Goal: Task Accomplishment & Management: Use online tool/utility

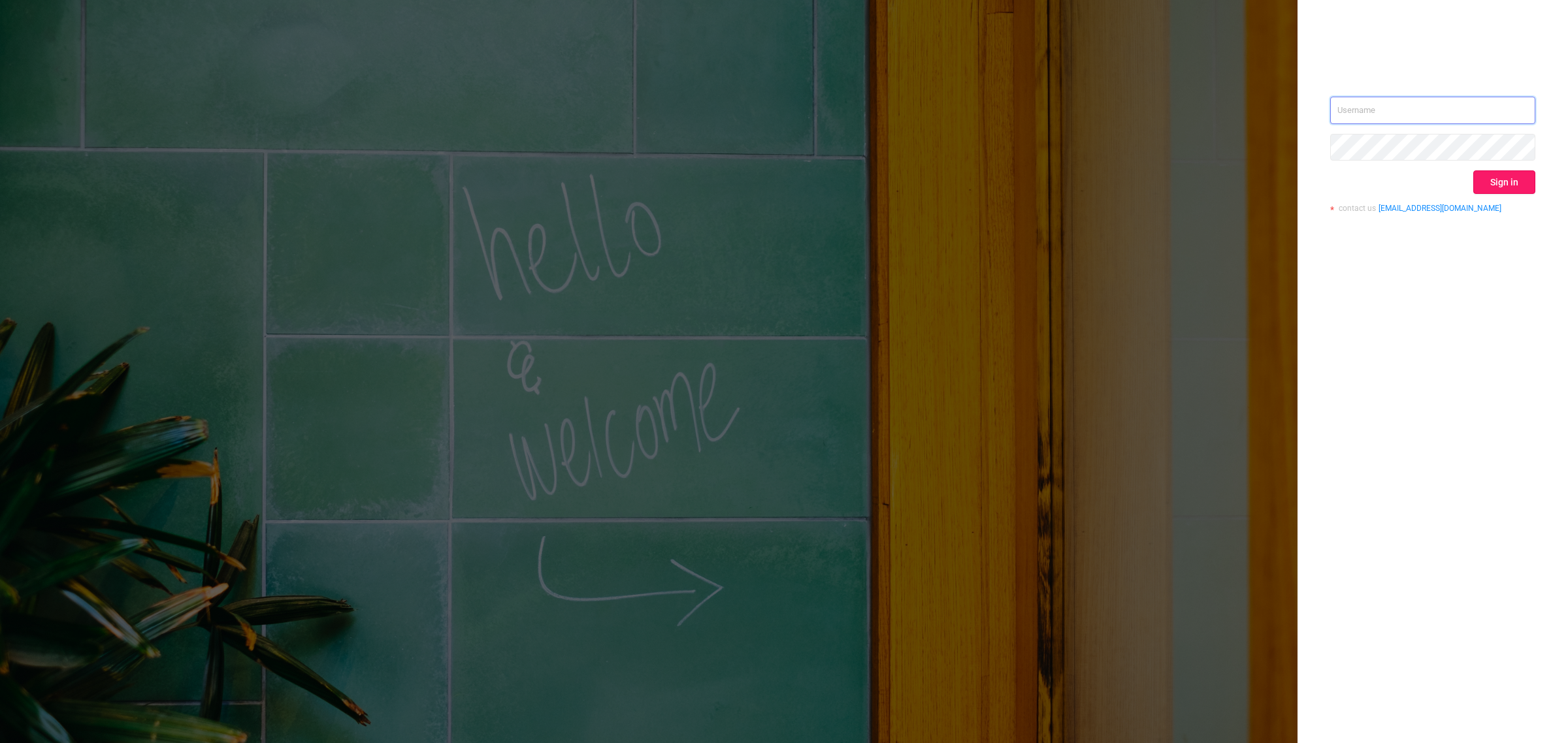
type input "[EMAIL_ADDRESS][DOMAIN_NAME]"
click at [1485, 173] on button "Sign in" at bounding box center [1505, 182] width 62 height 24
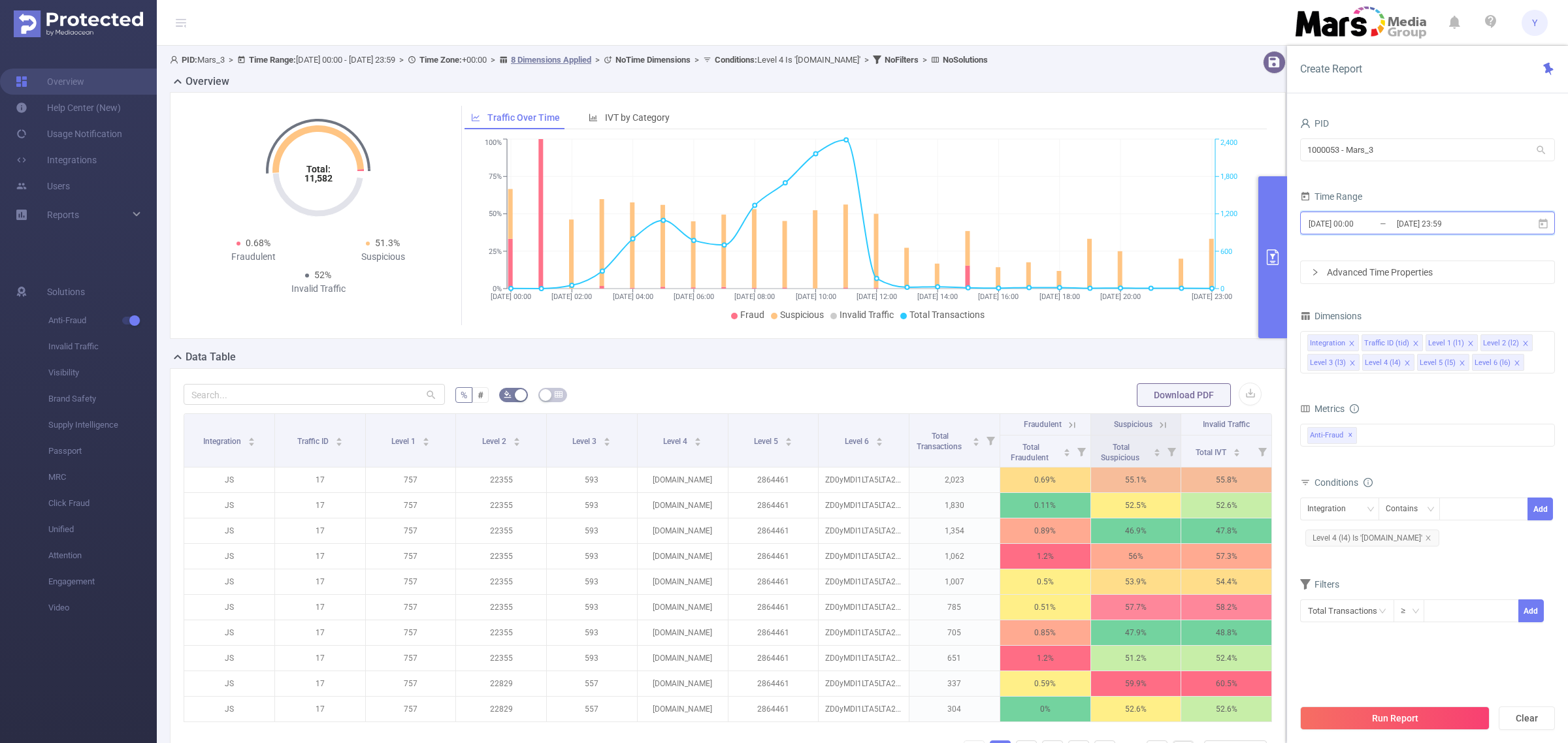
click at [1457, 213] on span "[DATE] 00:00 _ [DATE] 23:59" at bounding box center [1427, 223] width 254 height 23
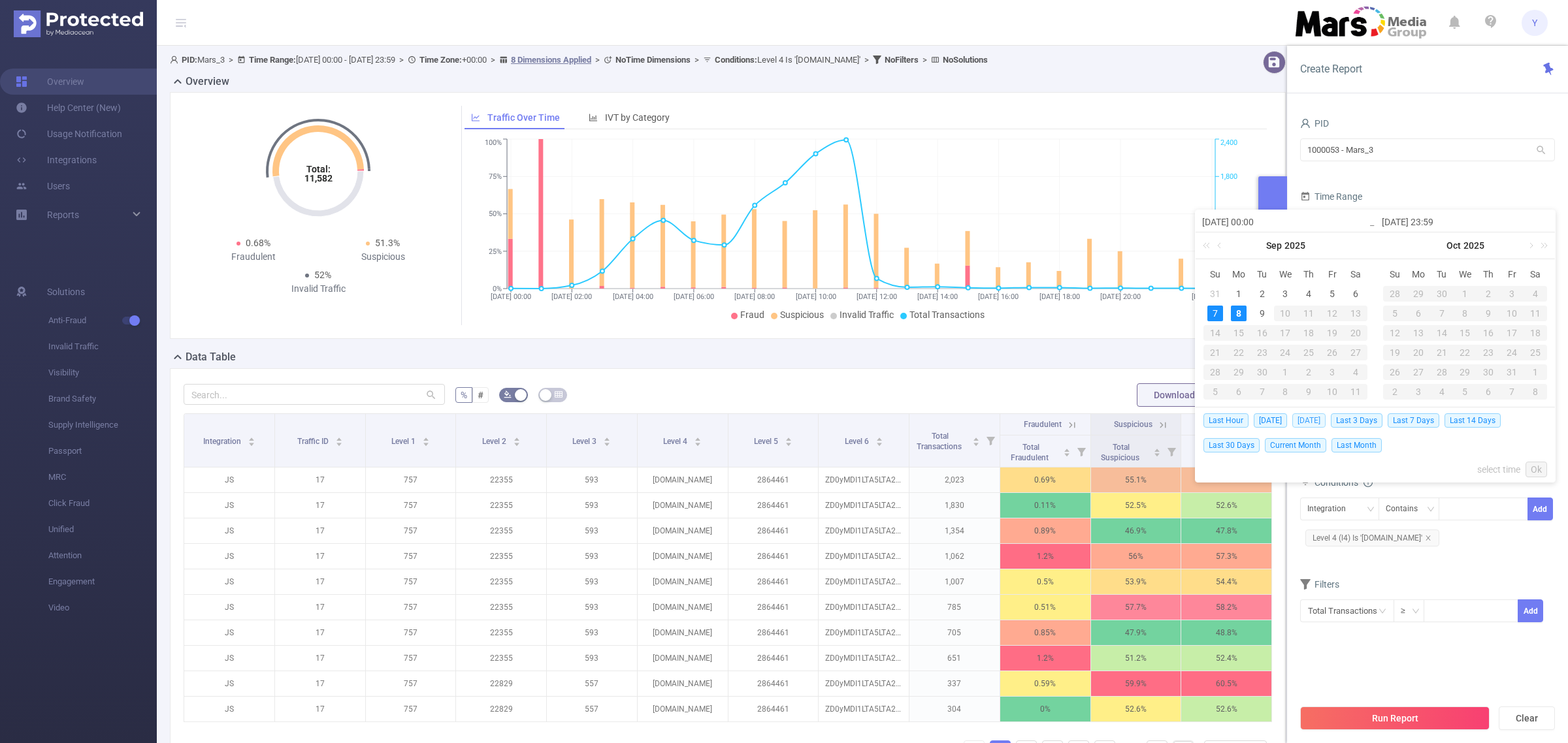
click at [1309, 422] on span "[DATE]" at bounding box center [1308, 420] width 33 height 14
type input "[DATE] 00:00"
type input "[DATE] 23:59"
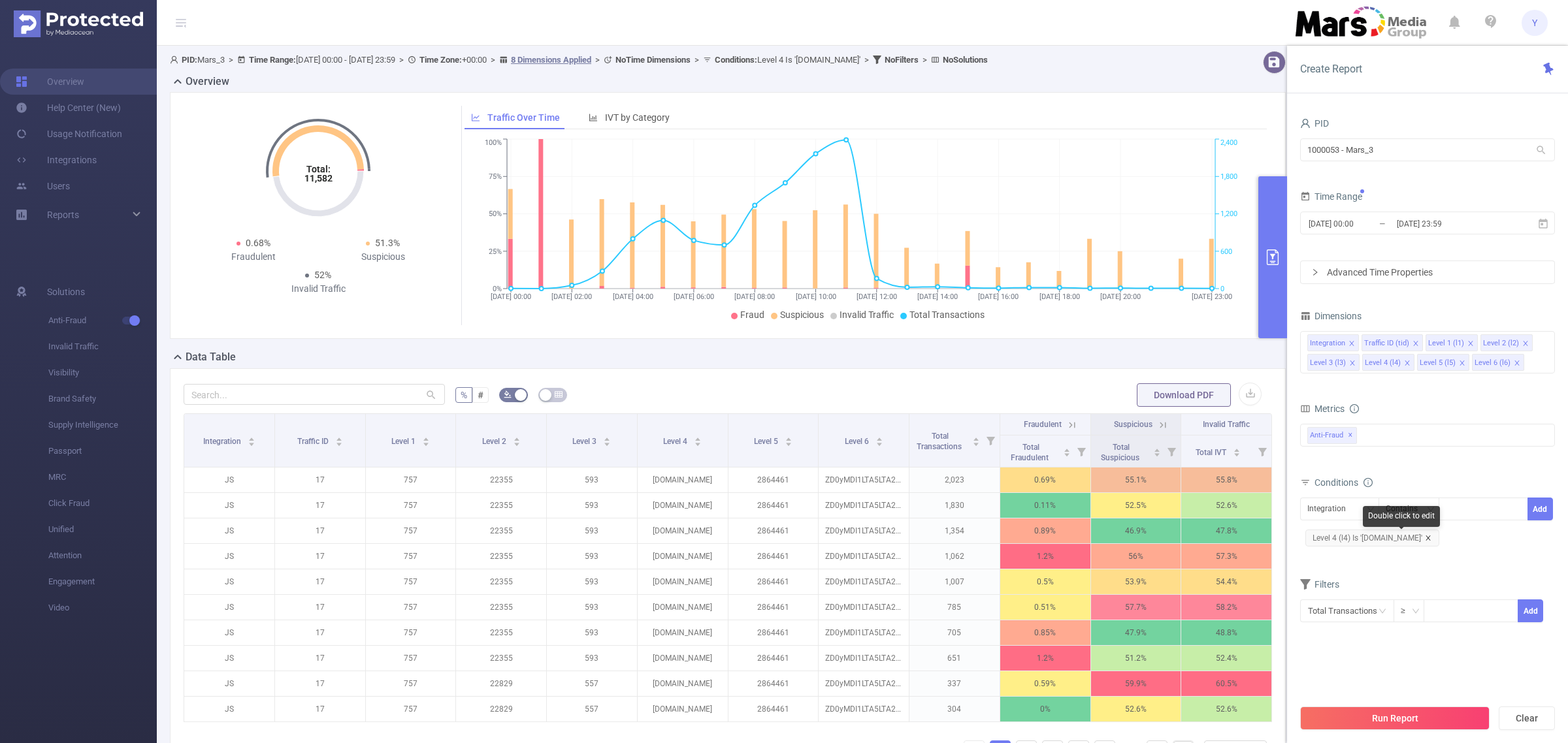
click at [1430, 539] on icon "icon: close" at bounding box center [1428, 538] width 5 height 5
click at [1401, 717] on button "Run Report" at bounding box center [1395, 718] width 190 height 24
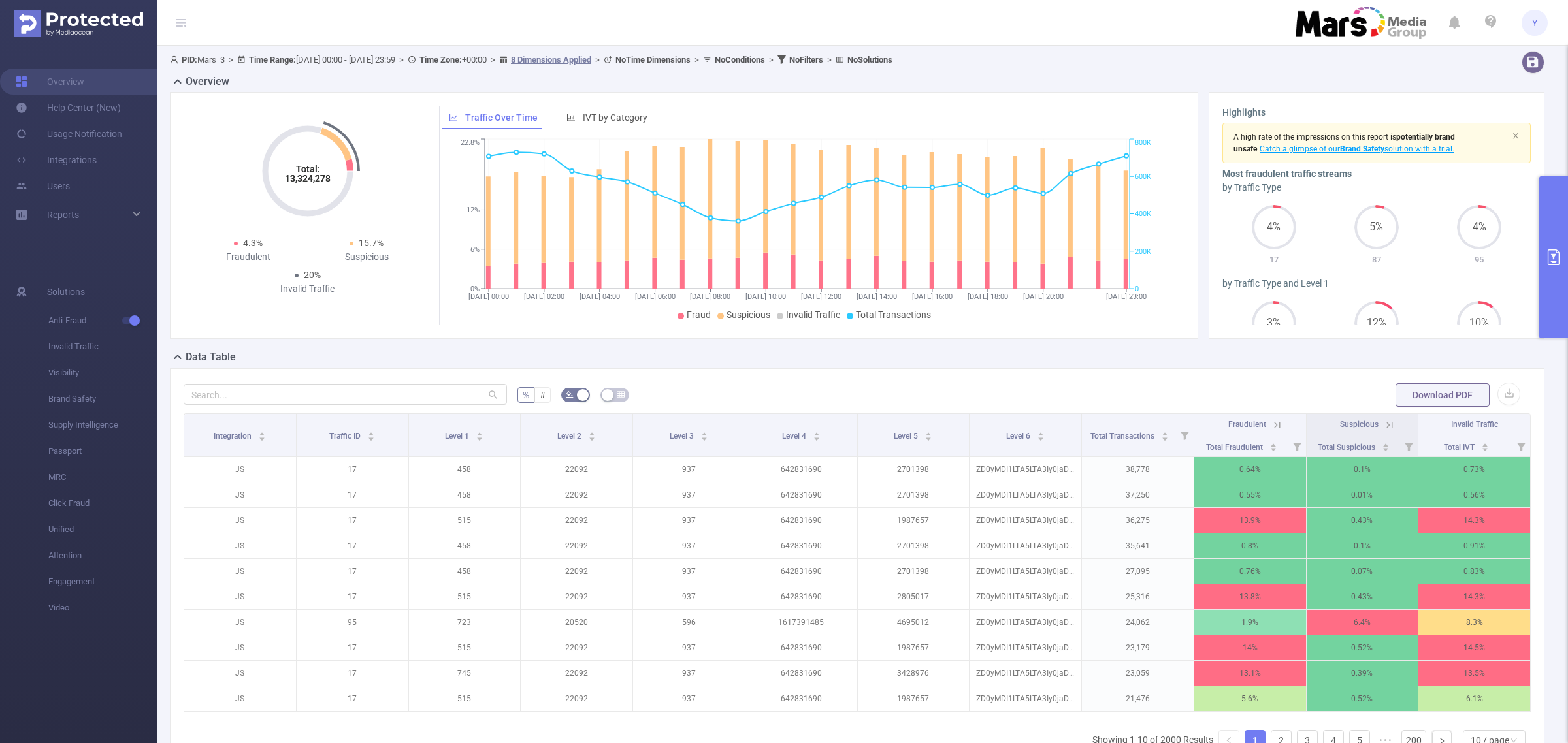
click at [1565, 258] on button "primary" at bounding box center [1553, 257] width 29 height 162
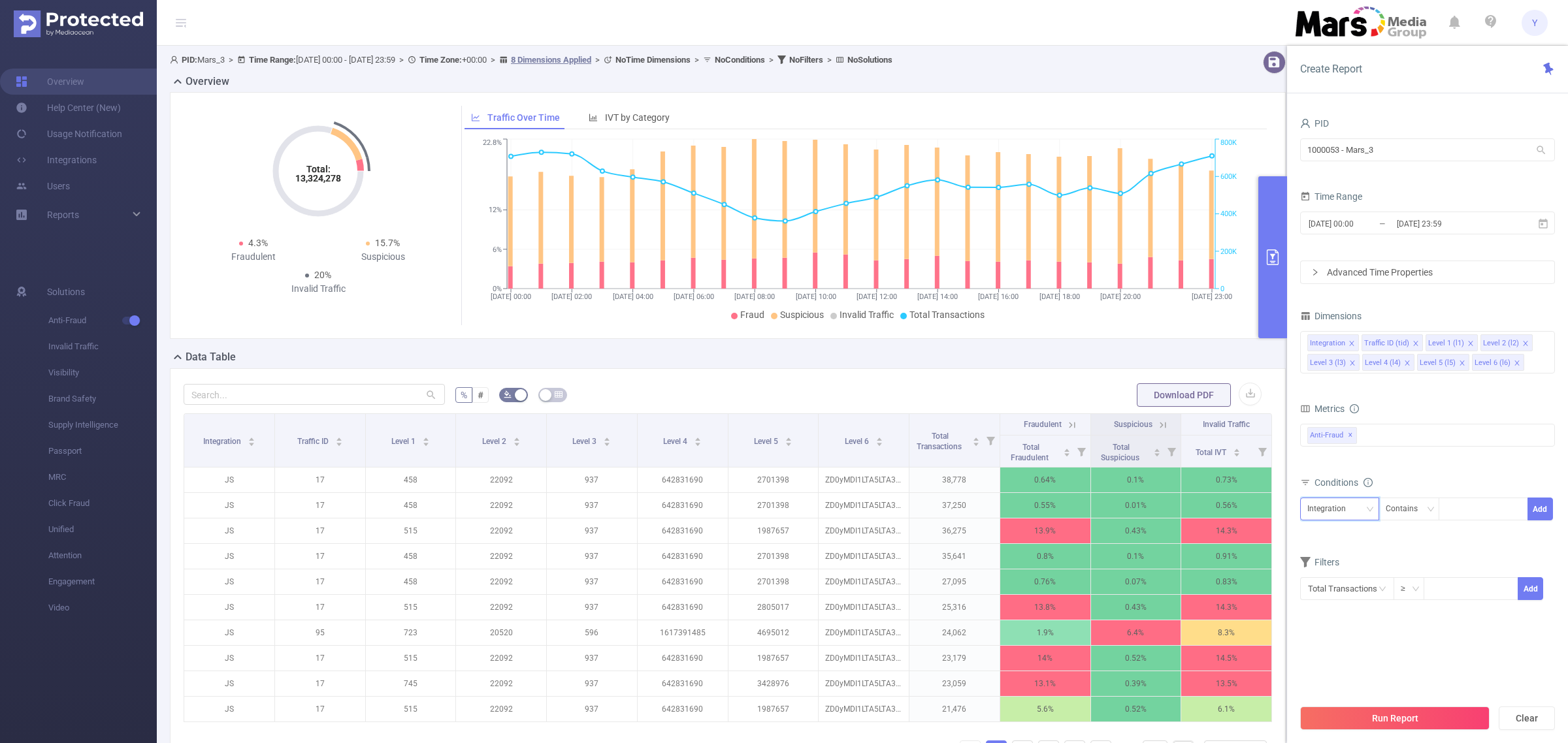
click at [1343, 508] on div "Integration" at bounding box center [1331, 509] width 48 height 22
click at [1328, 581] on li "Level 1 (l1)" at bounding box center [1339, 578] width 79 height 21
click at [1406, 517] on div "Contains" at bounding box center [1406, 509] width 41 height 22
click at [1416, 557] on li "Is" at bounding box center [1421, 557] width 87 height 21
click at [1469, 522] on div "Level 1 (l1) Is Add" at bounding box center [1427, 513] width 254 height 30
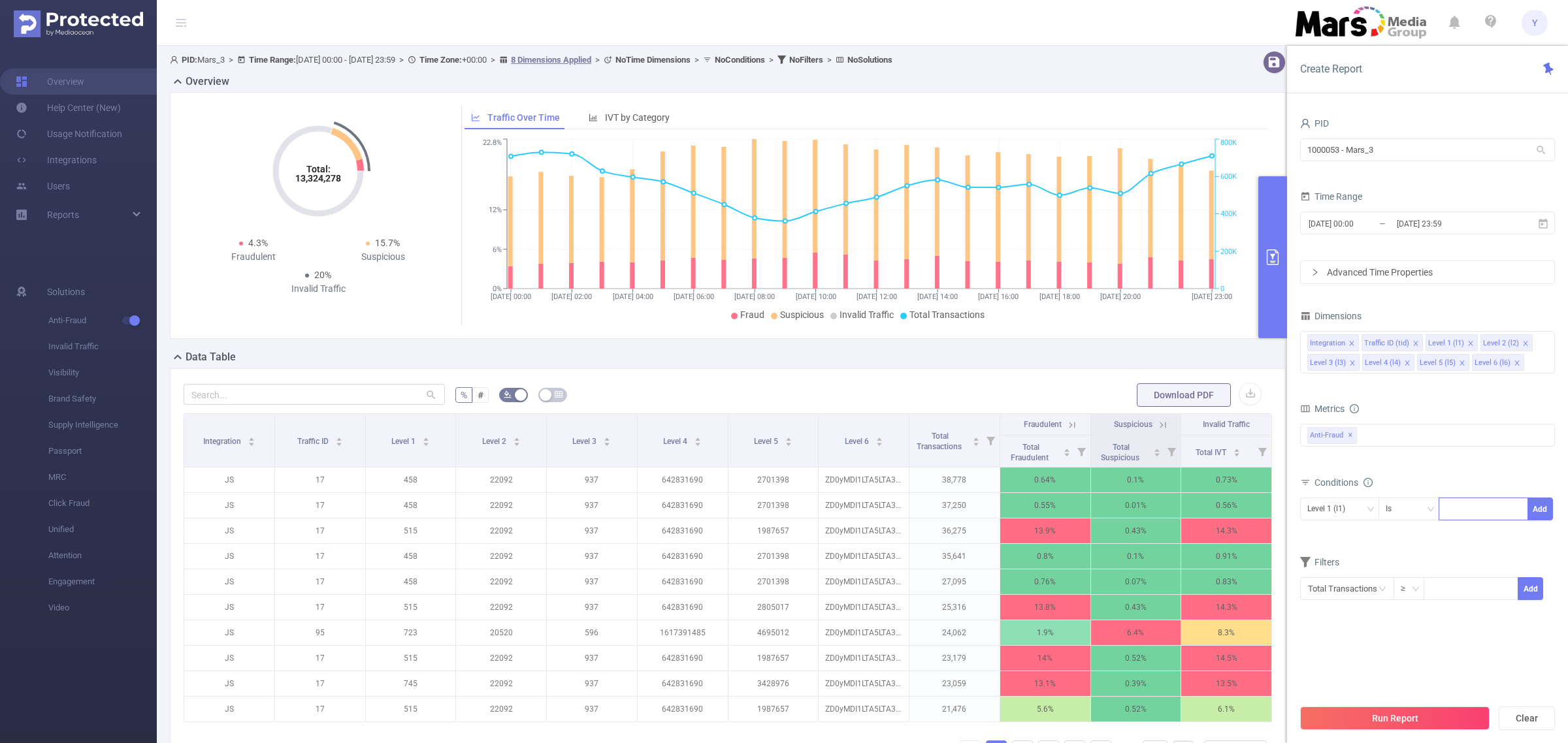
click at [1471, 520] on div at bounding box center [1483, 510] width 90 height 23
type input "757"
click at [1478, 543] on li "757" at bounding box center [1483, 536] width 89 height 21
click at [1545, 512] on button "Add" at bounding box center [1540, 510] width 26 height 23
click at [1430, 719] on button "Run Report" at bounding box center [1395, 718] width 190 height 24
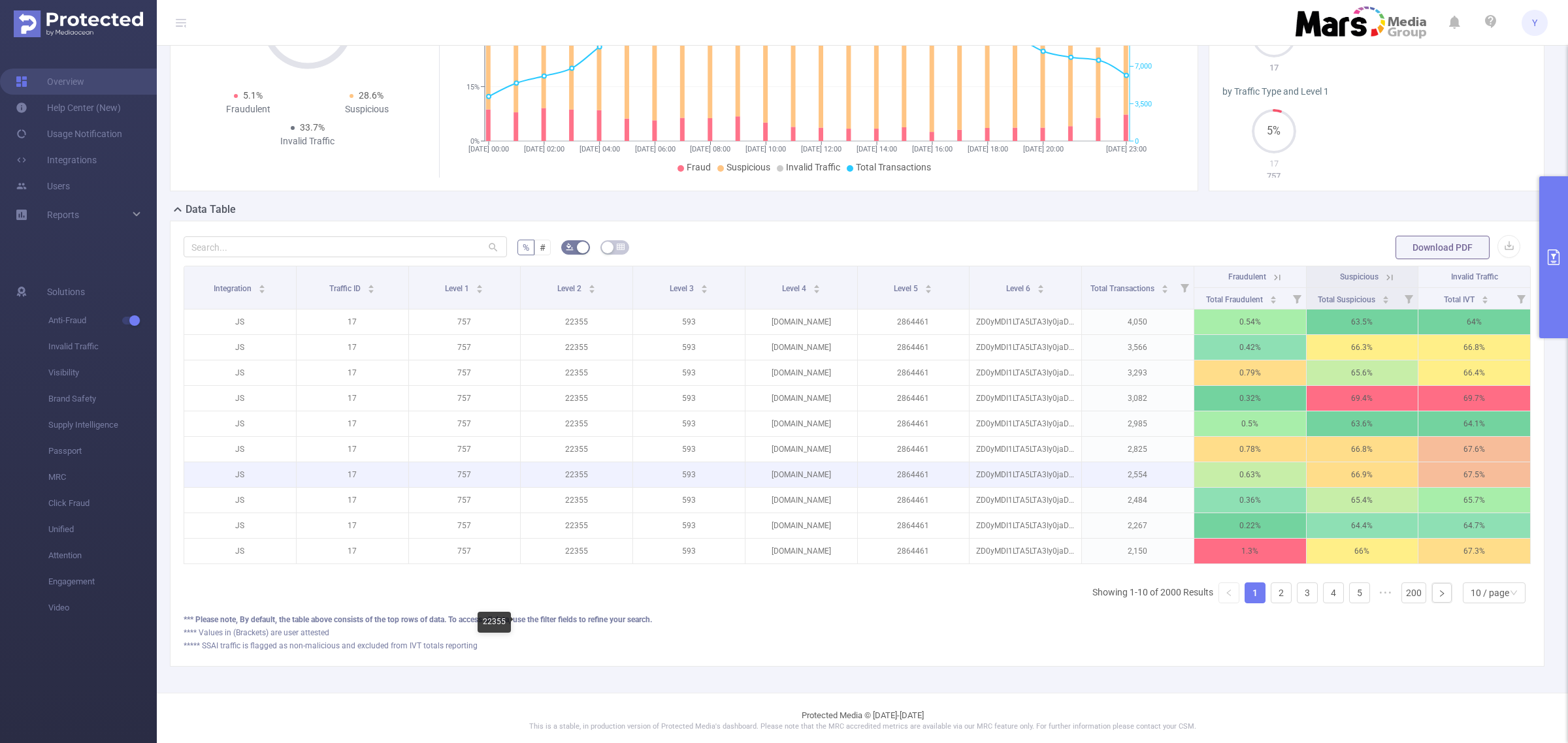
scroll to position [163, 0]
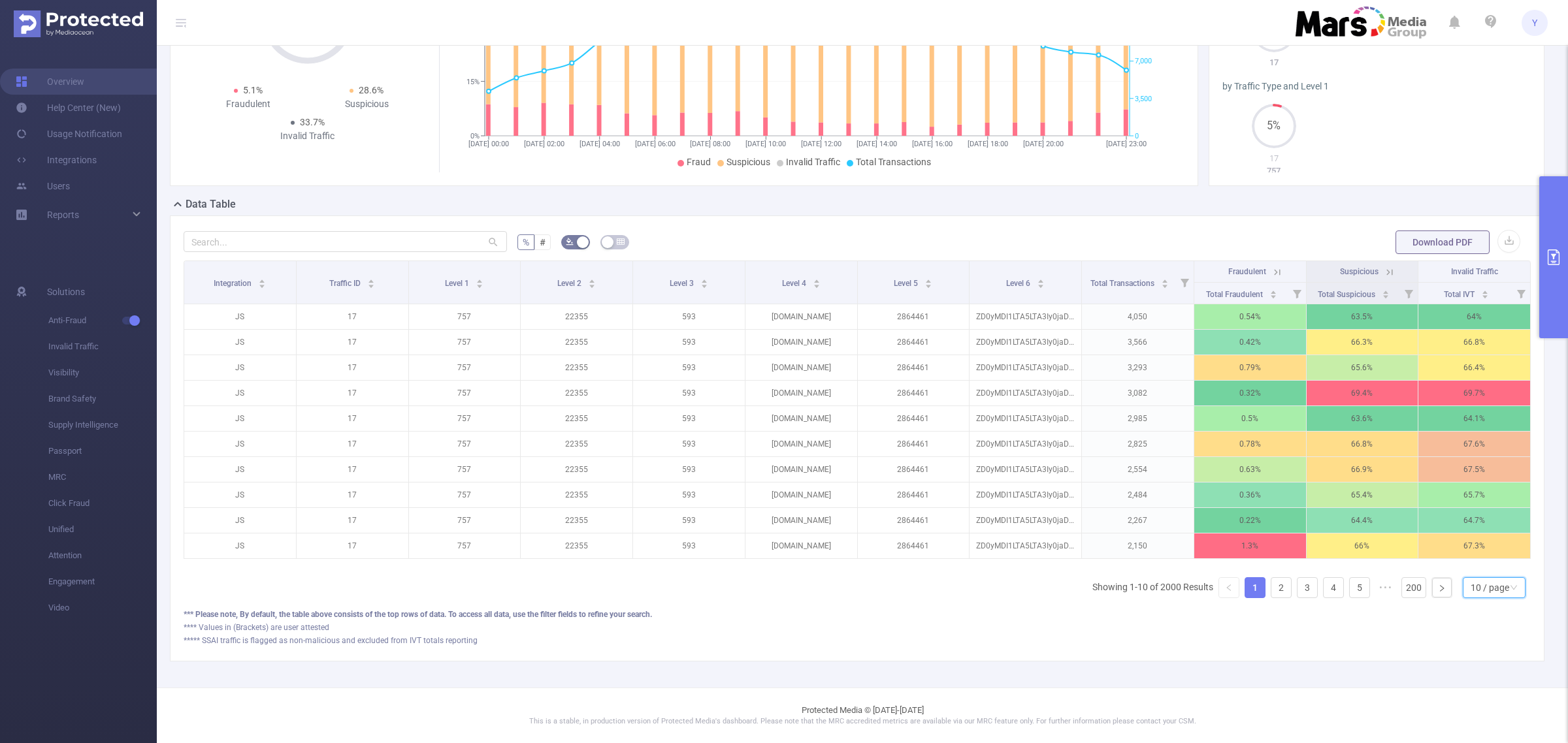
click at [1475, 598] on div "10 / page" at bounding box center [1490, 588] width 38 height 20
click at [1482, 570] on li "50 / page" at bounding box center [1482, 580] width 63 height 21
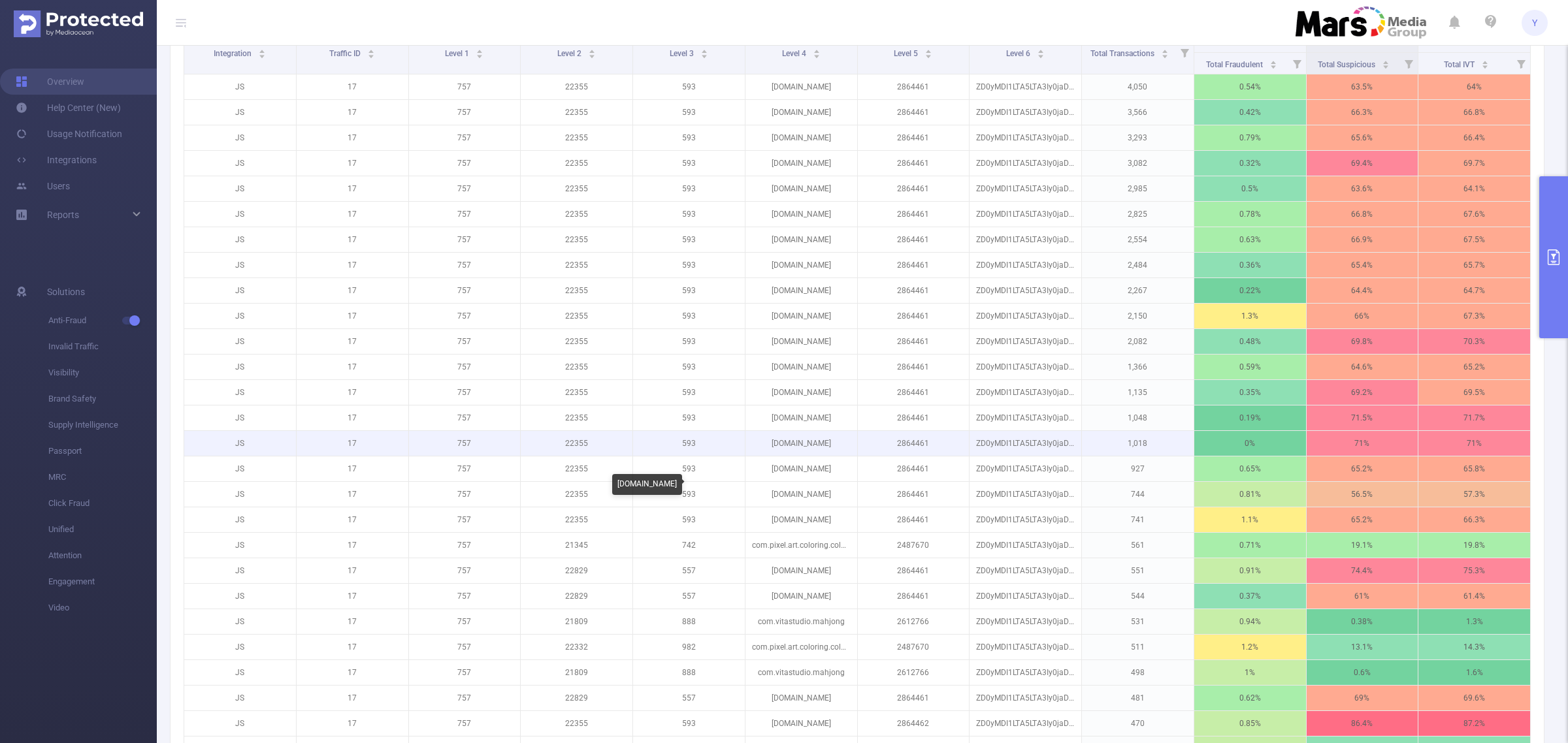
scroll to position [408, 0]
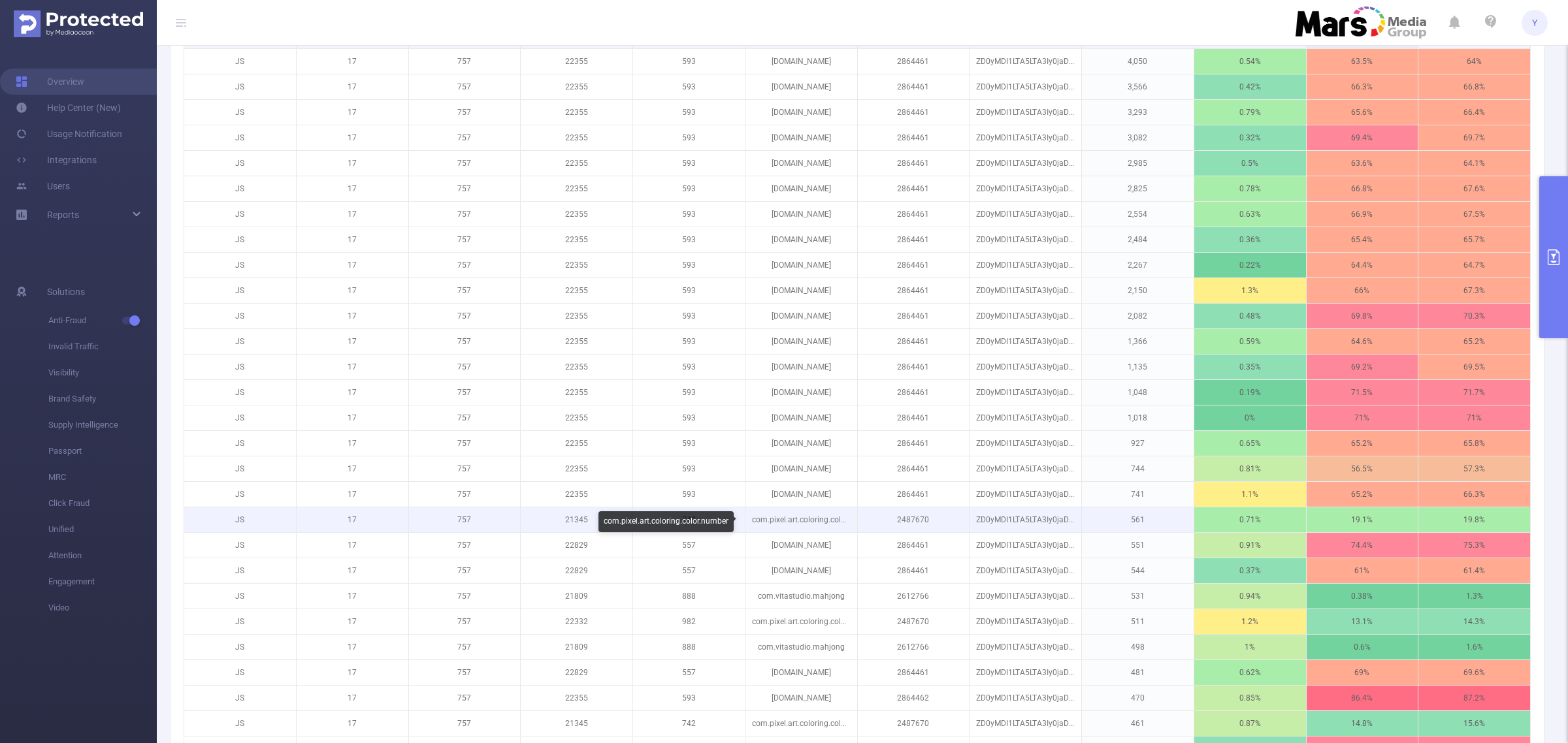
click at [805, 524] on p "com.pixel.art.coloring.color.number" at bounding box center [801, 520] width 112 height 25
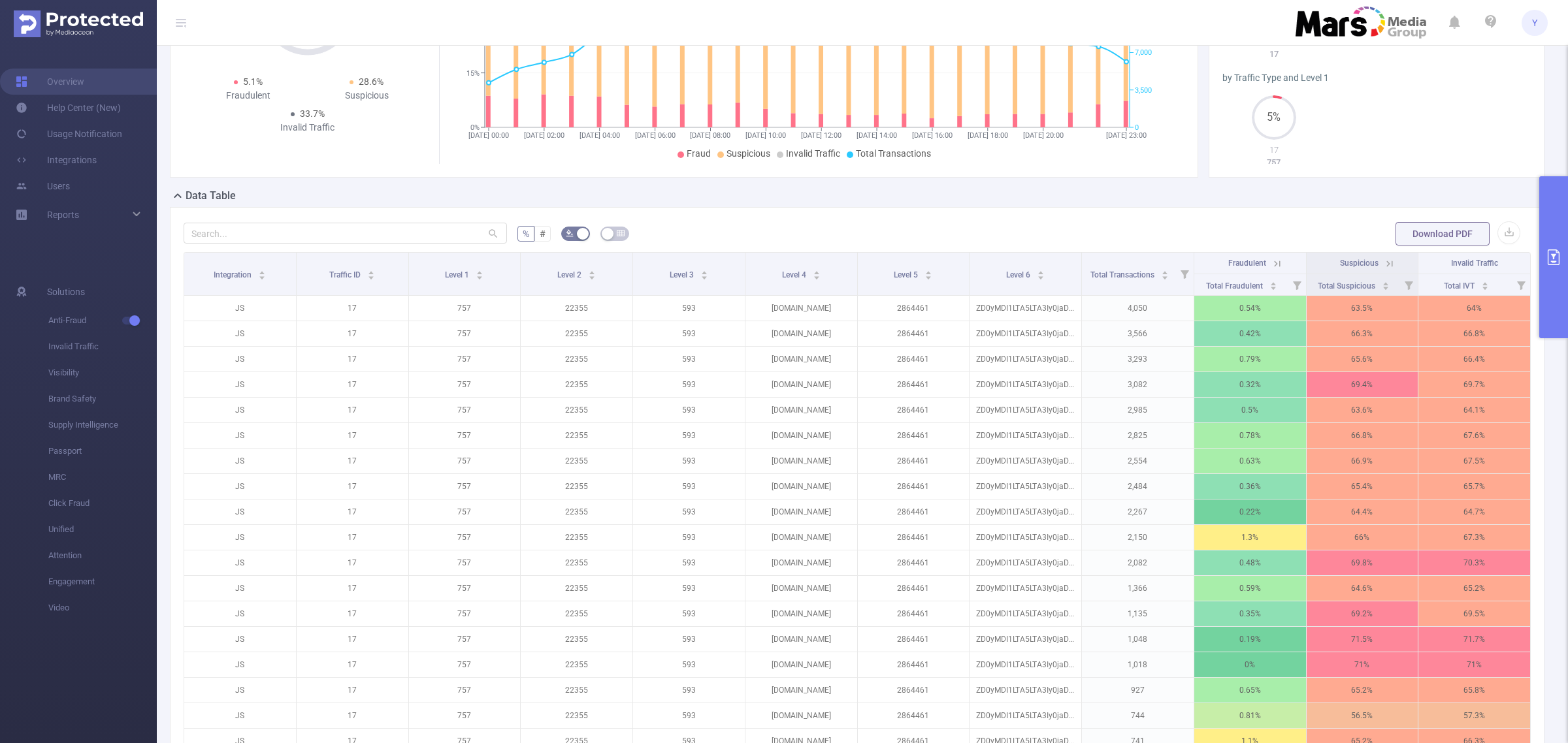
scroll to position [245, 0]
